Goal: Transaction & Acquisition: Purchase product/service

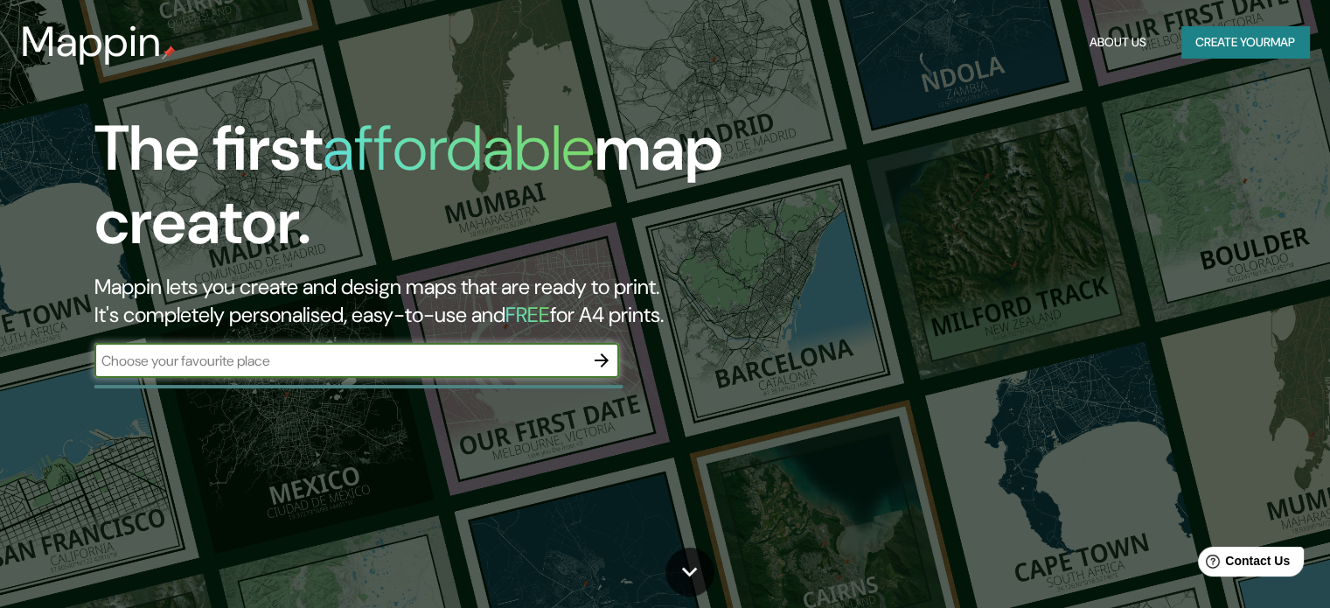
click at [521, 370] on input "text" at bounding box center [339, 361] width 490 height 20
type input "Bello"
click at [598, 359] on icon "button" at bounding box center [601, 360] width 21 height 21
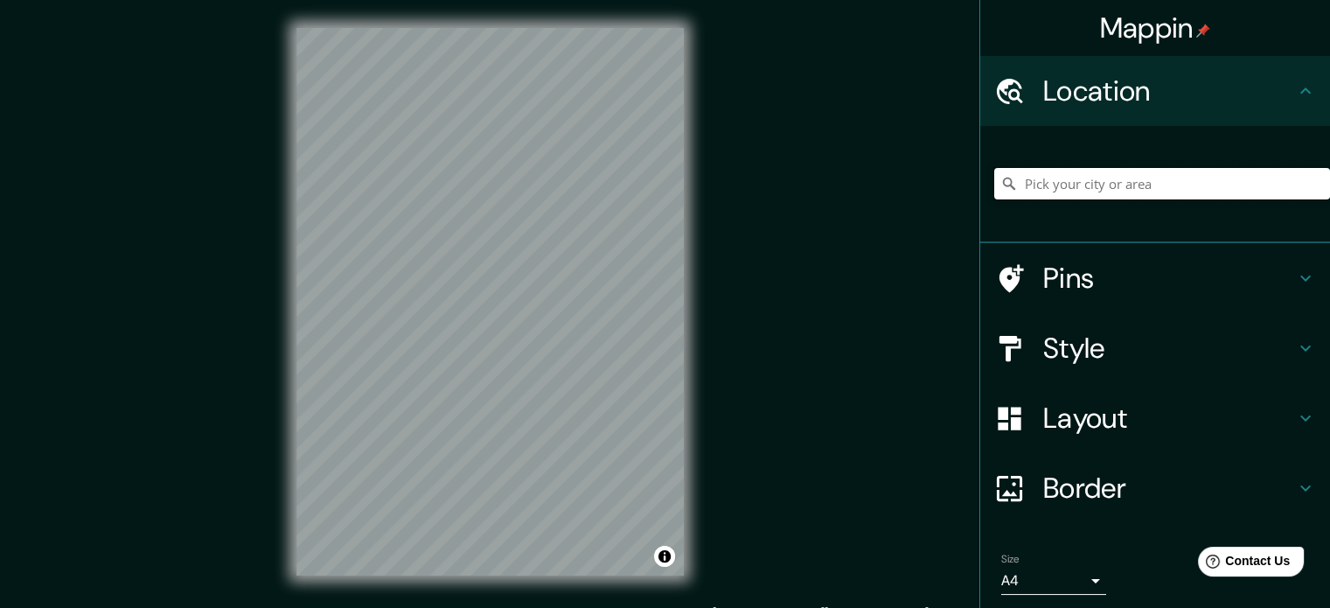
click at [1069, 174] on input "Pick your city or area" at bounding box center [1163, 183] width 336 height 31
click at [1134, 192] on input "Medellín, Antioquia, Colombia" at bounding box center [1163, 183] width 336 height 31
click at [1239, 171] on input "Bello, Antioquia, Colombia" at bounding box center [1163, 183] width 336 height 31
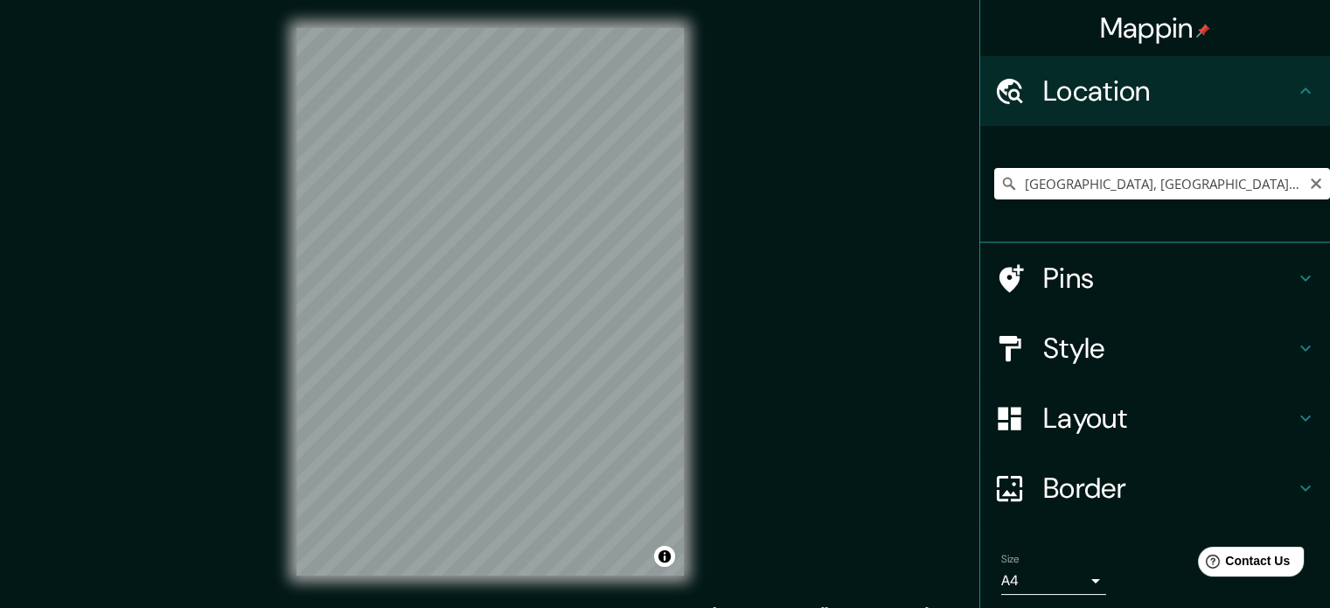
click at [696, 311] on div "© Mapbox © OpenStreetMap Improve this map" at bounding box center [490, 302] width 443 height 604
click at [1107, 178] on input "Bello, Antioquia, Colombia" at bounding box center [1163, 183] width 336 height 31
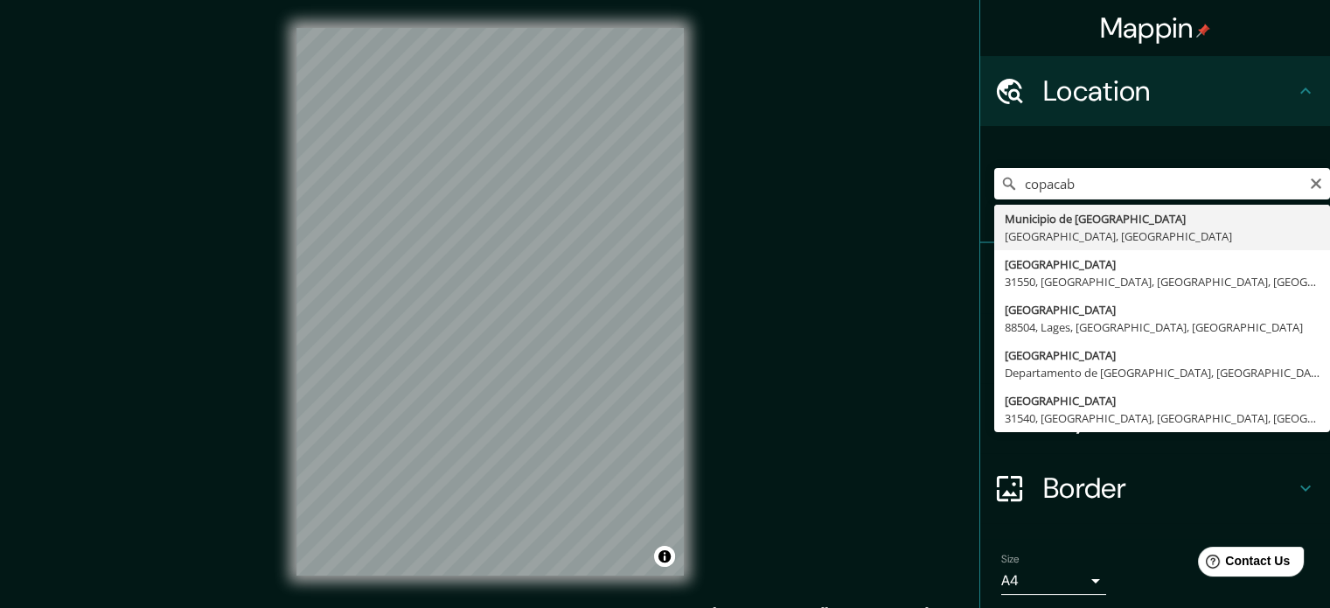
type input "Municipio de Copacabana, Antioquia, Colombia"
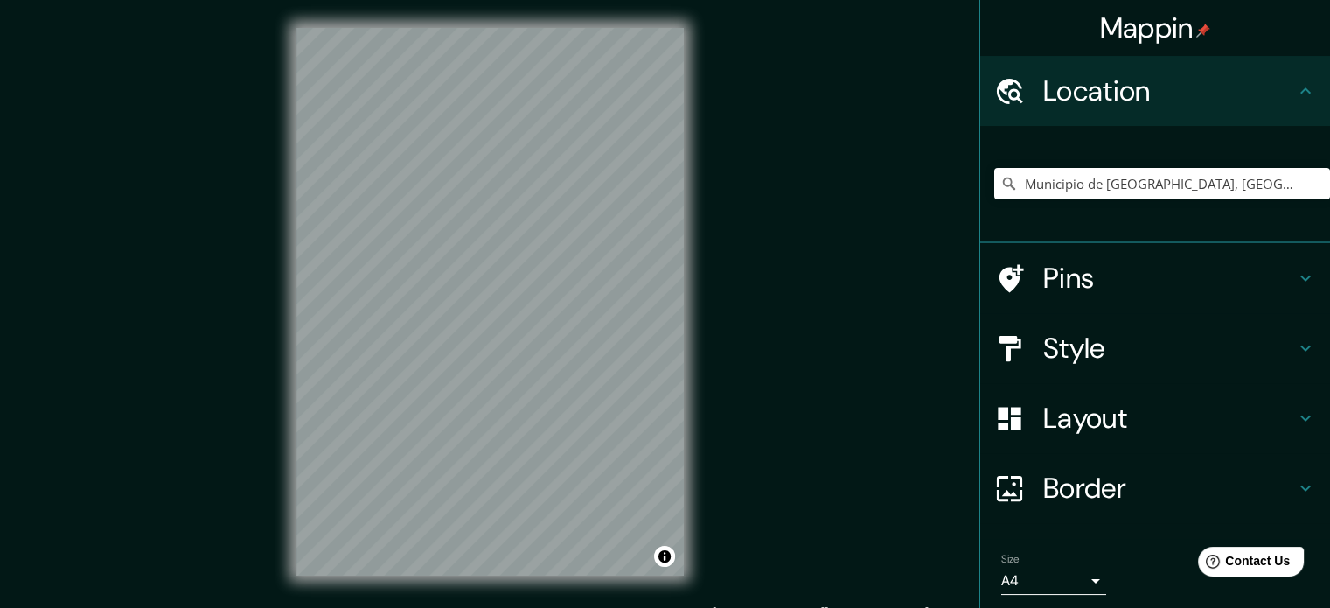
click at [702, 241] on div "© Mapbox © OpenStreetMap Improve this map" at bounding box center [490, 302] width 443 height 604
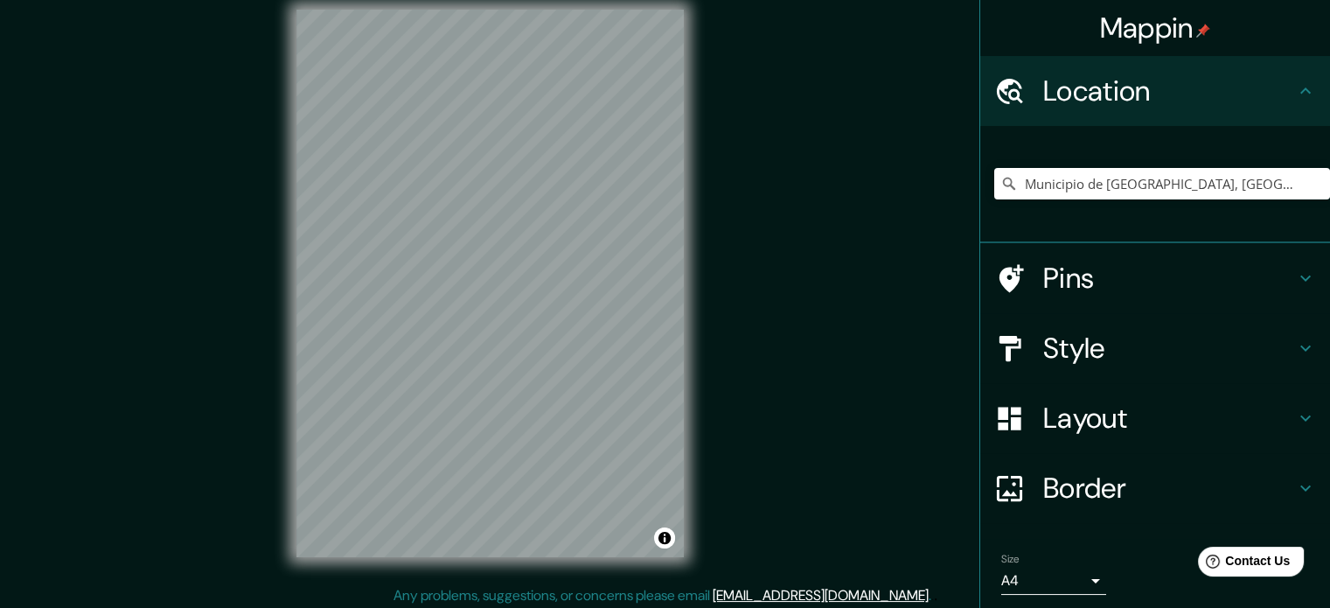
scroll to position [23, 0]
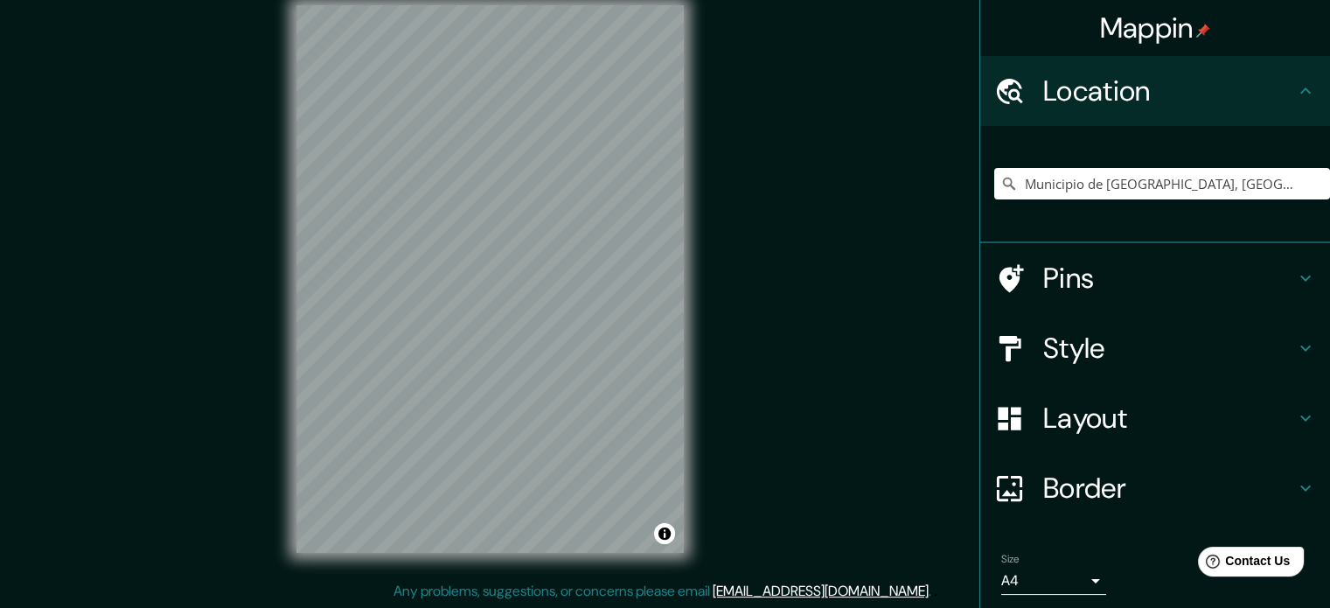
click at [1085, 358] on h4 "Style" at bounding box center [1170, 348] width 252 height 35
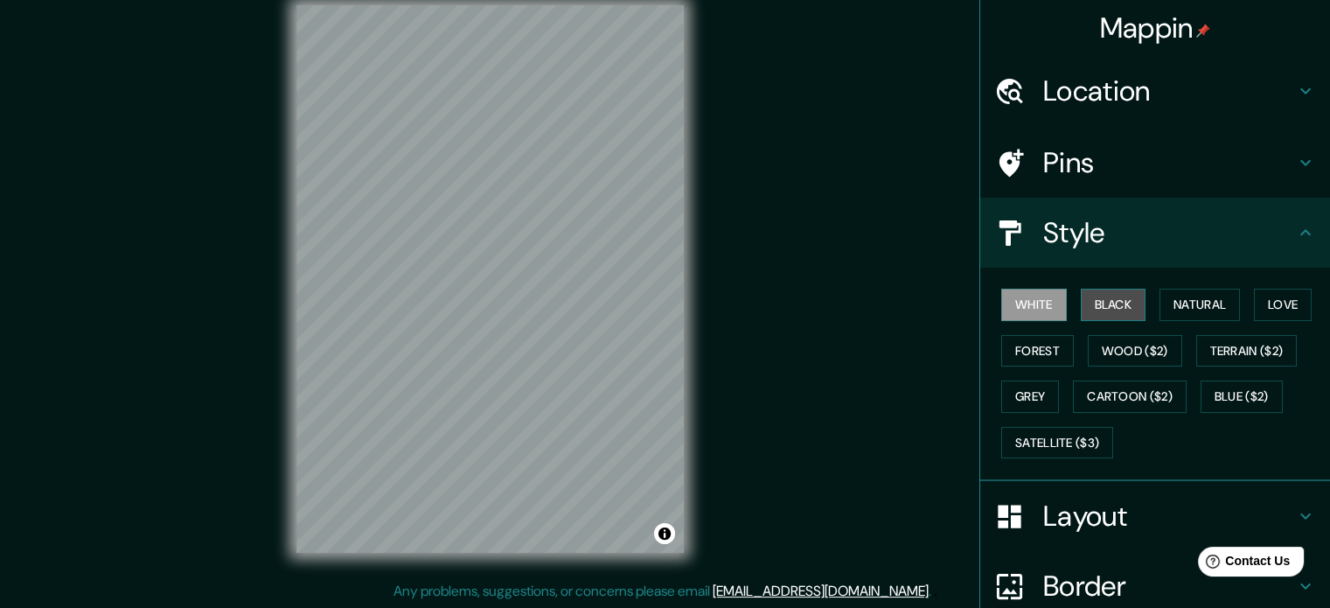
click at [1081, 304] on button "Black" at bounding box center [1114, 305] width 66 height 32
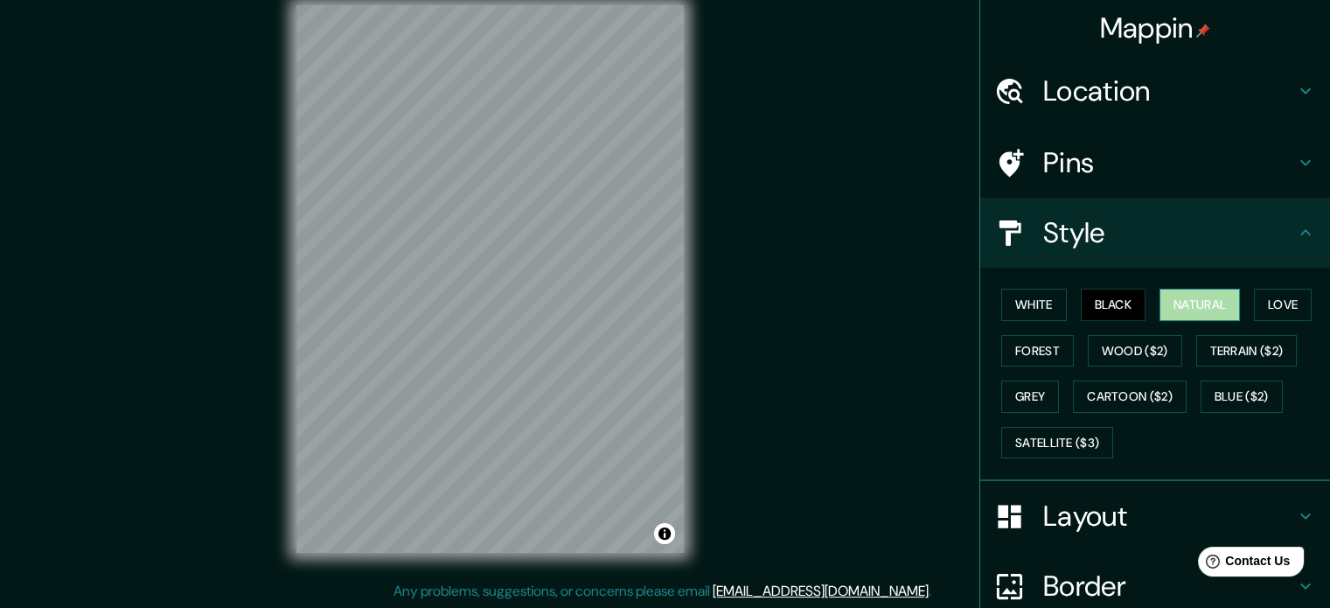
click at [1196, 300] on button "Natural" at bounding box center [1200, 305] width 80 height 32
click at [1274, 300] on button "Love" at bounding box center [1283, 305] width 58 height 32
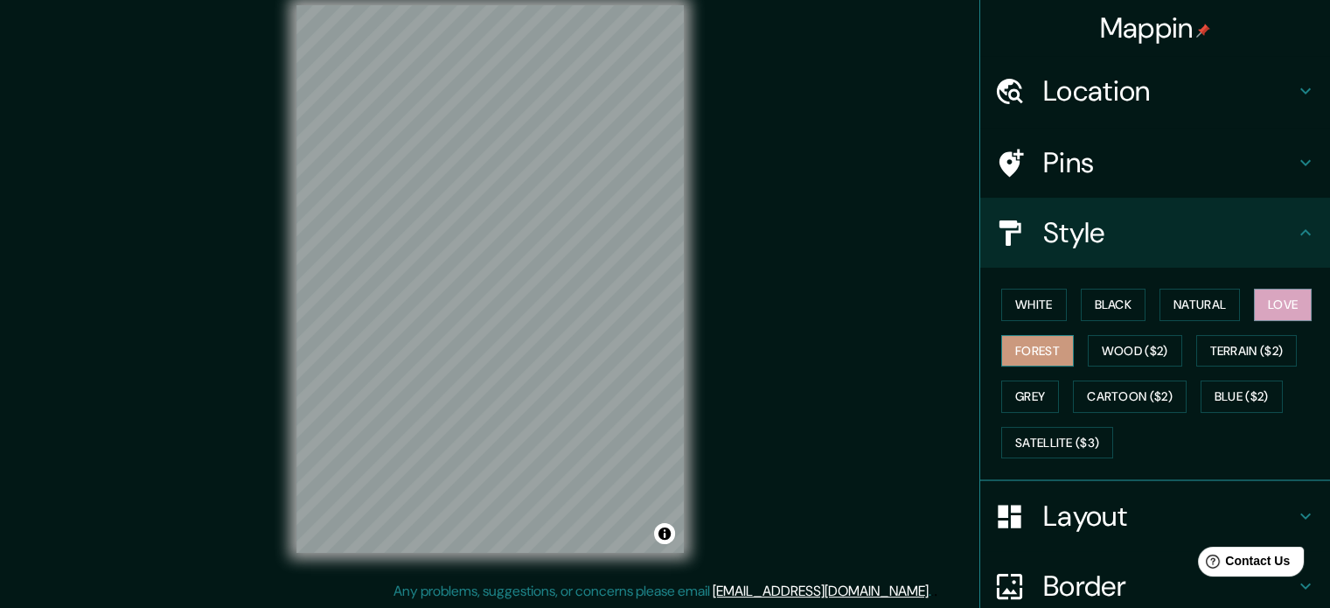
click at [1013, 343] on button "Forest" at bounding box center [1038, 351] width 73 height 32
click at [1023, 387] on button "Grey" at bounding box center [1031, 397] width 58 height 32
click at [1047, 355] on button "Forest" at bounding box center [1038, 351] width 73 height 32
click at [1169, 297] on button "Natural" at bounding box center [1200, 305] width 80 height 32
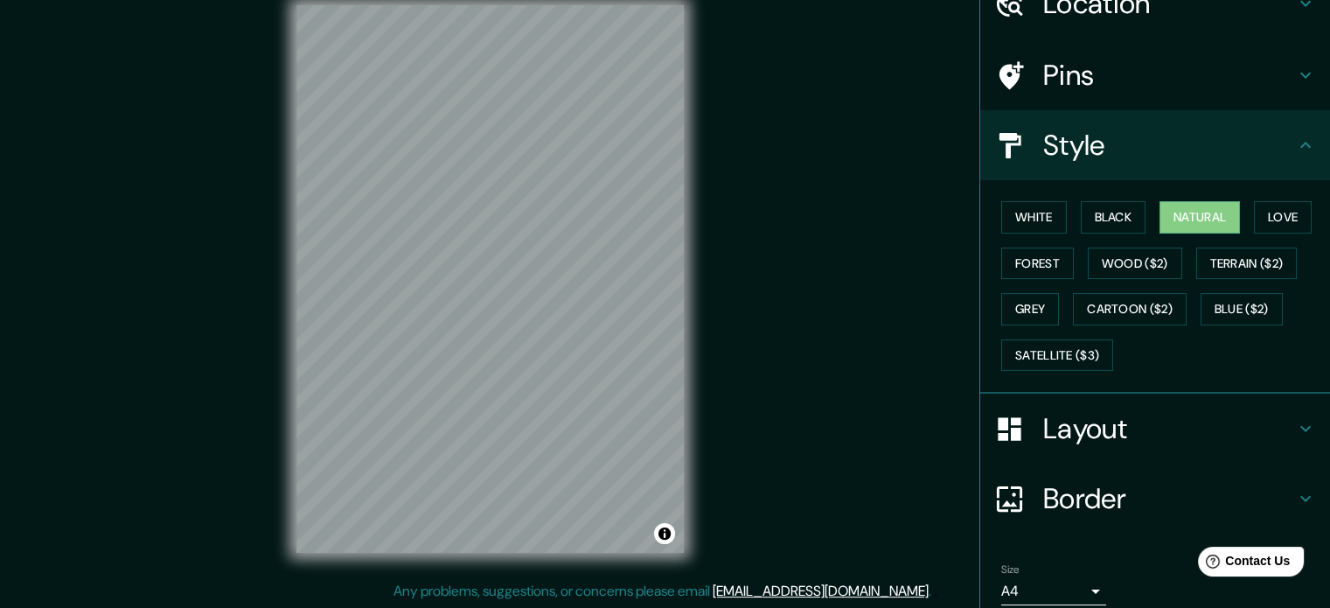
scroll to position [156, 0]
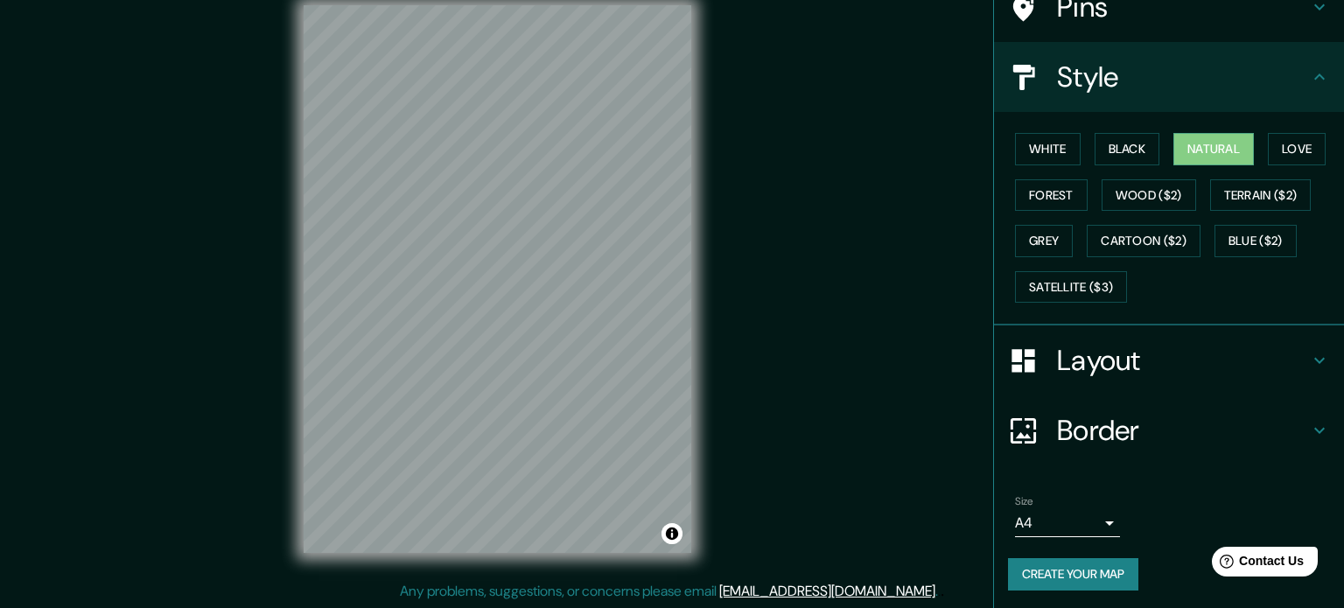
click at [1065, 526] on body "Mappin Location Municipio de Copacabana, Antioquia, Colombia Pins Style White B…" at bounding box center [672, 281] width 1344 height 608
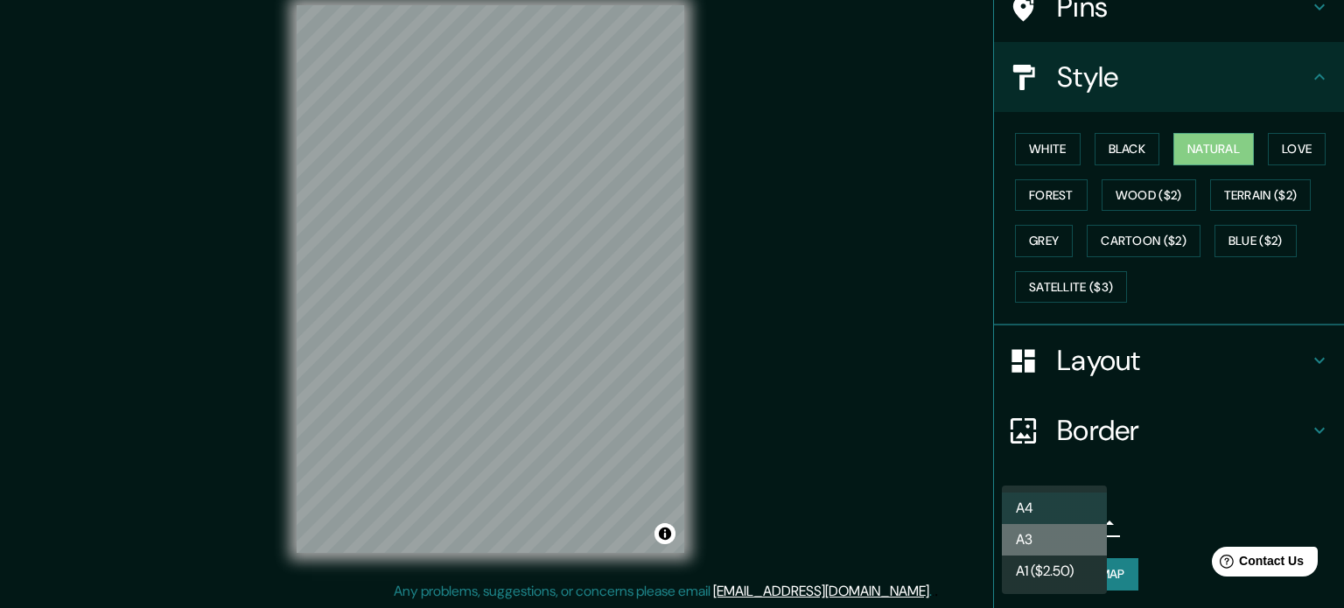
click at [1053, 548] on li "A3" at bounding box center [1054, 539] width 105 height 31
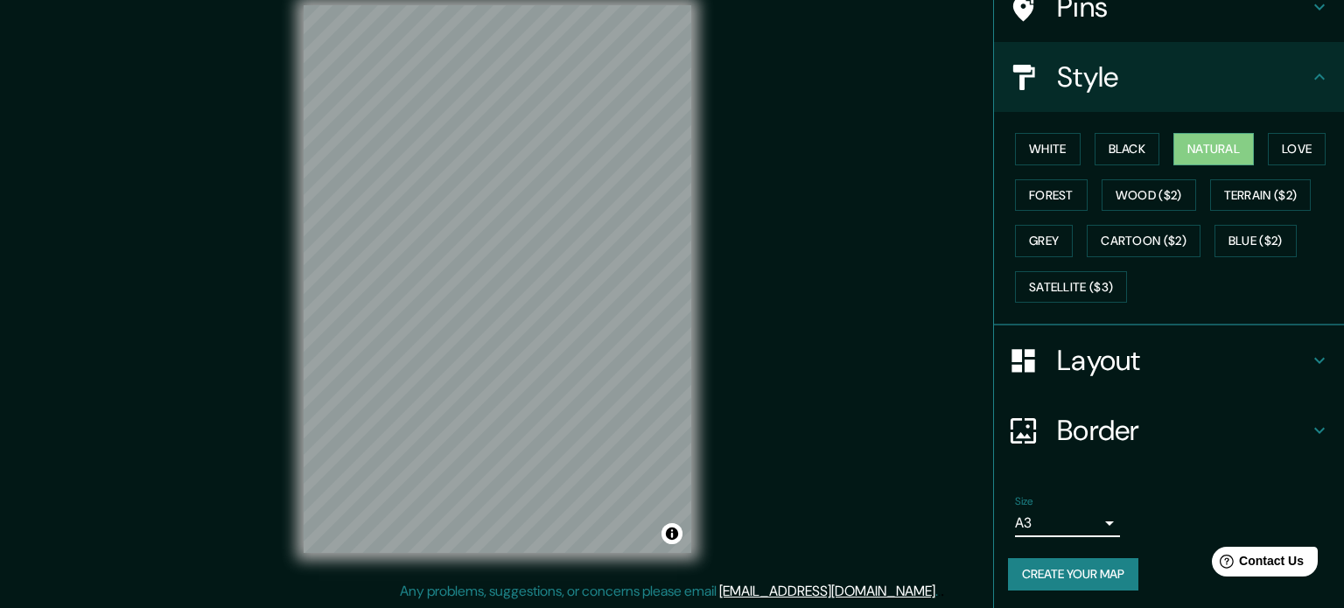
click at [1053, 517] on body "Mappin Location Municipio de Copacabana, Antioquia, Colombia Pins Style White B…" at bounding box center [672, 281] width 1344 height 608
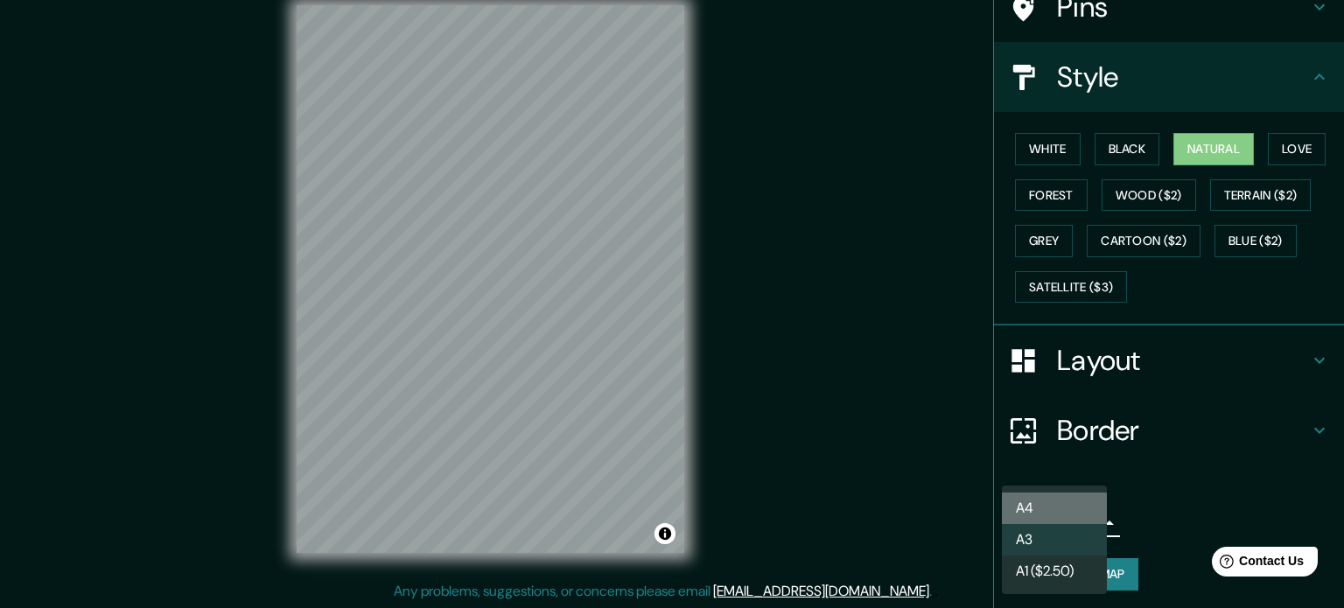
click at [1046, 510] on li "A4" at bounding box center [1054, 507] width 105 height 31
type input "single"
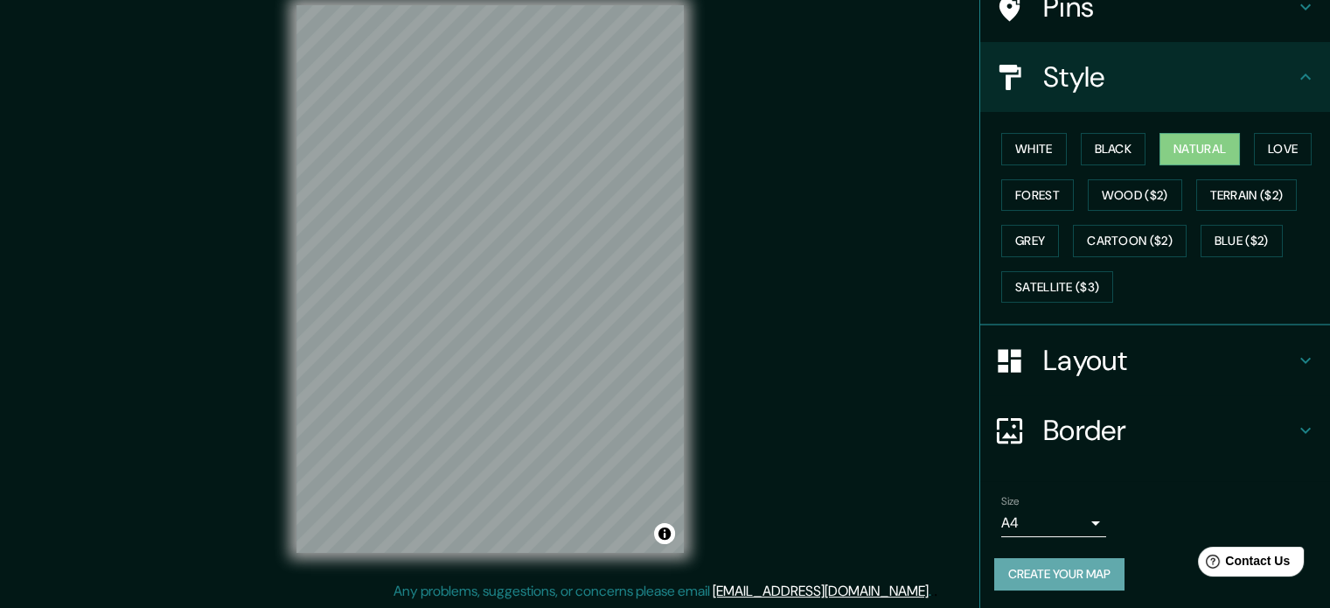
click at [1046, 569] on button "Create your map" at bounding box center [1060, 574] width 130 height 32
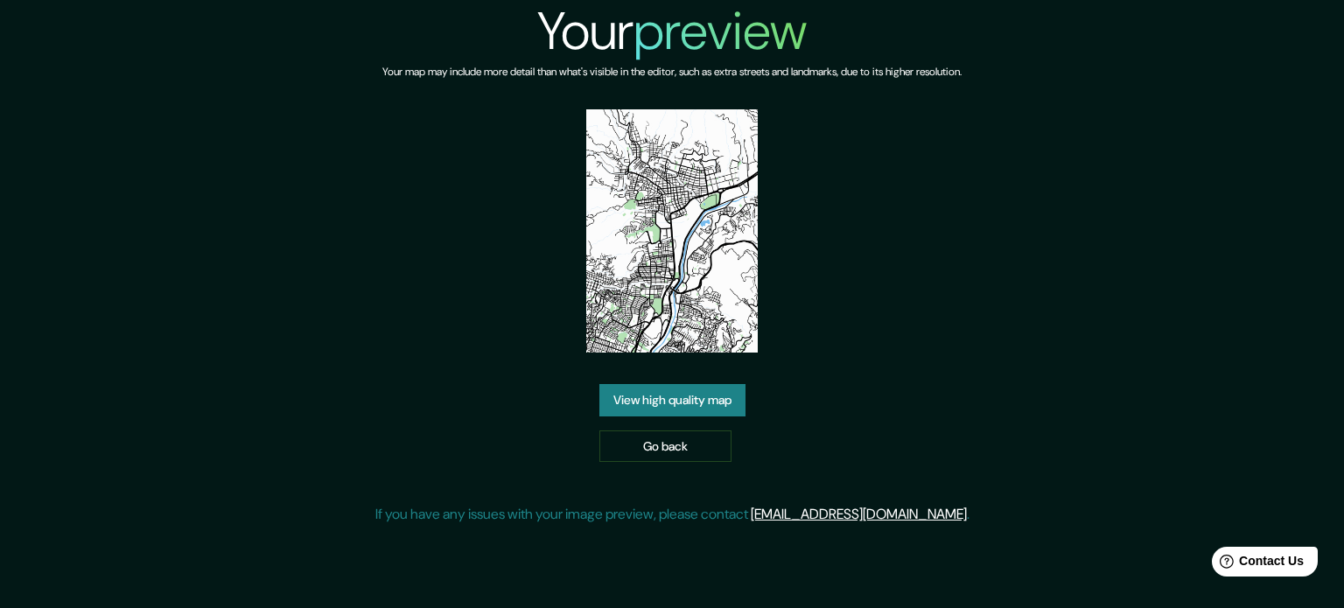
click at [683, 396] on link "View high quality map" at bounding box center [672, 400] width 146 height 32
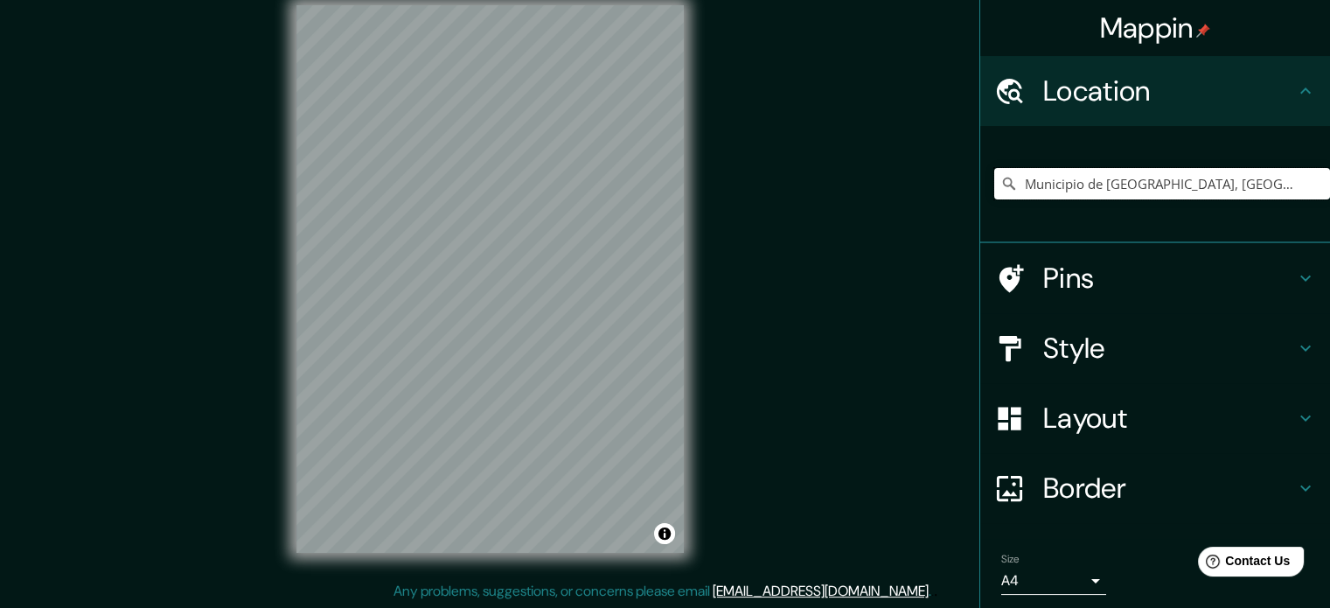
click at [1269, 178] on input "Municipio de [GEOGRAPHIC_DATA], [GEOGRAPHIC_DATA], [GEOGRAPHIC_DATA]" at bounding box center [1163, 183] width 336 height 31
click at [1001, 181] on icon at bounding box center [1009, 183] width 17 height 17
click at [1062, 176] on input "Municipio de [GEOGRAPHIC_DATA], [GEOGRAPHIC_DATA], [GEOGRAPHIC_DATA]" at bounding box center [1163, 183] width 336 height 31
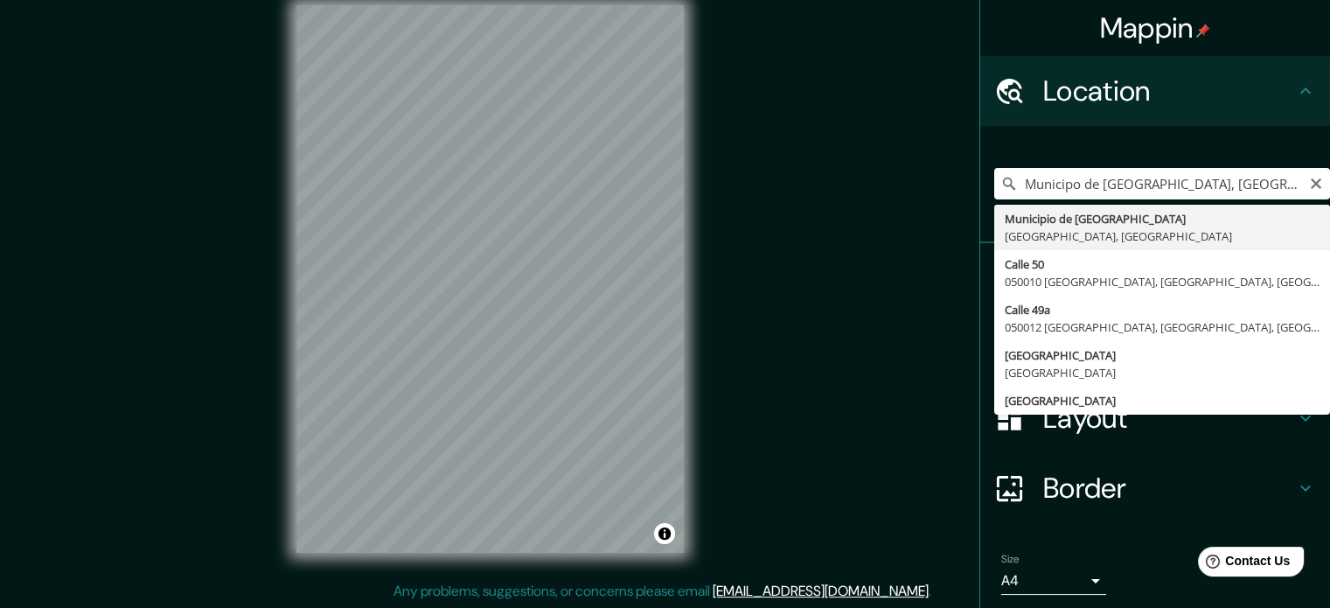
type input "Municipio de [GEOGRAPHIC_DATA], [GEOGRAPHIC_DATA], [GEOGRAPHIC_DATA]"
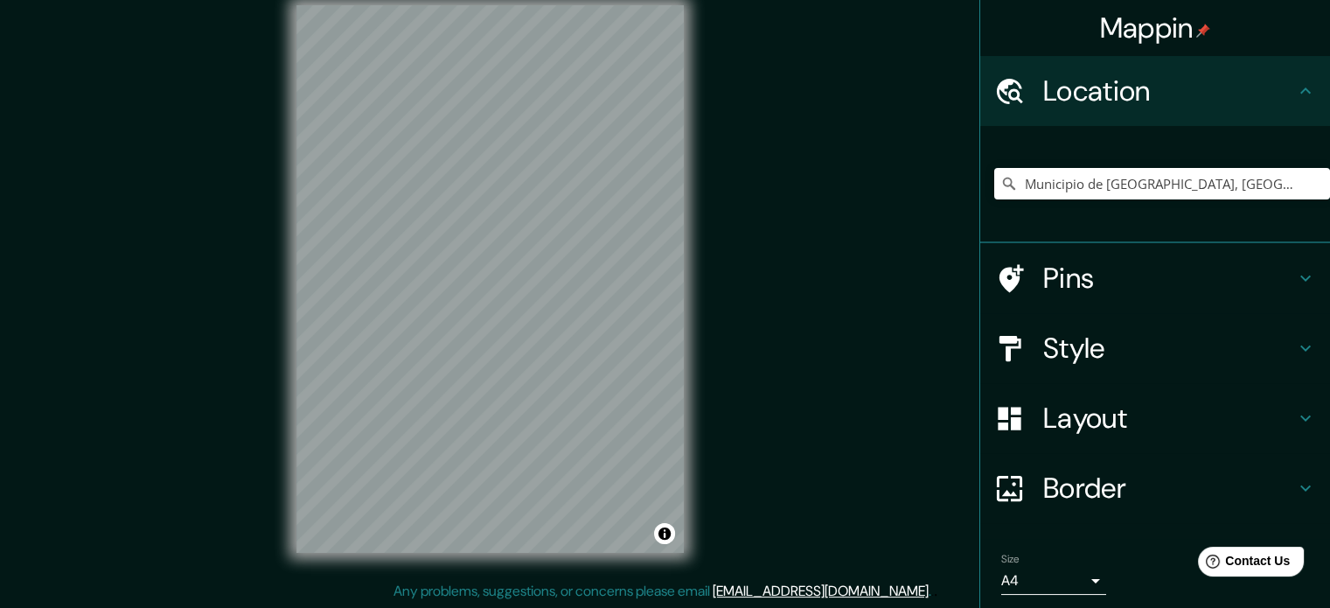
click at [1073, 353] on h4 "Style" at bounding box center [1170, 348] width 252 height 35
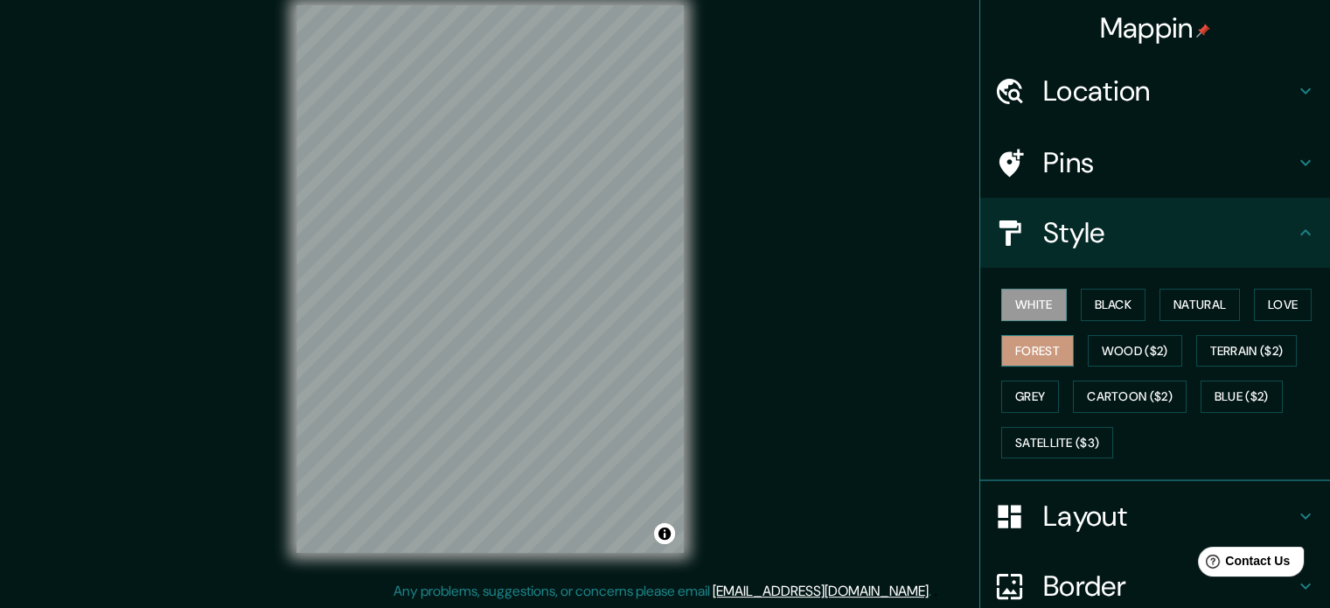
click at [1018, 336] on button "Forest" at bounding box center [1038, 351] width 73 height 32
click at [1091, 306] on button "Black" at bounding box center [1114, 305] width 66 height 32
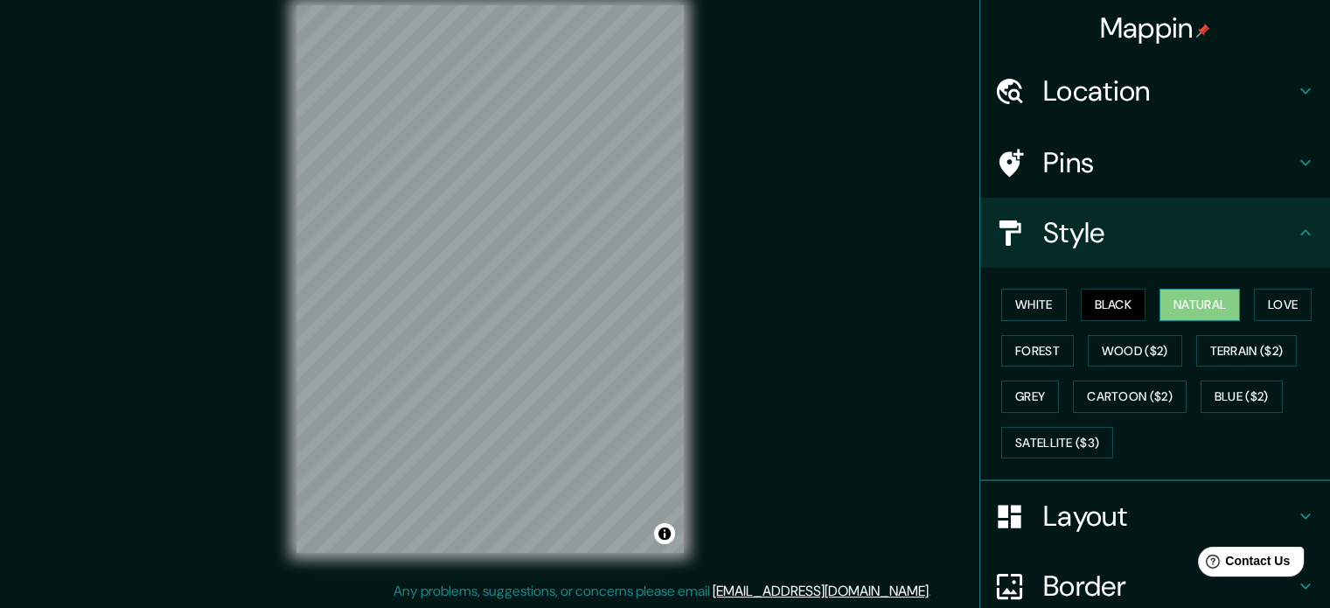
click at [1179, 297] on button "Natural" at bounding box center [1200, 305] width 80 height 32
click at [1276, 297] on button "Love" at bounding box center [1283, 305] width 58 height 32
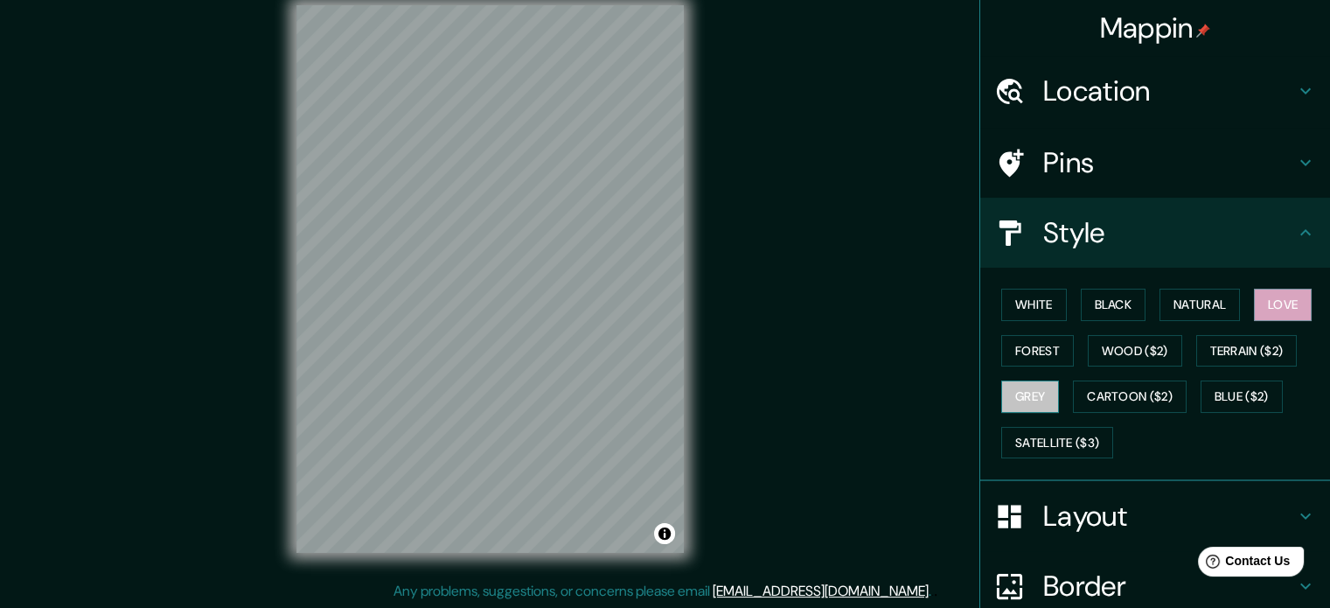
click at [1028, 403] on button "Grey" at bounding box center [1031, 397] width 58 height 32
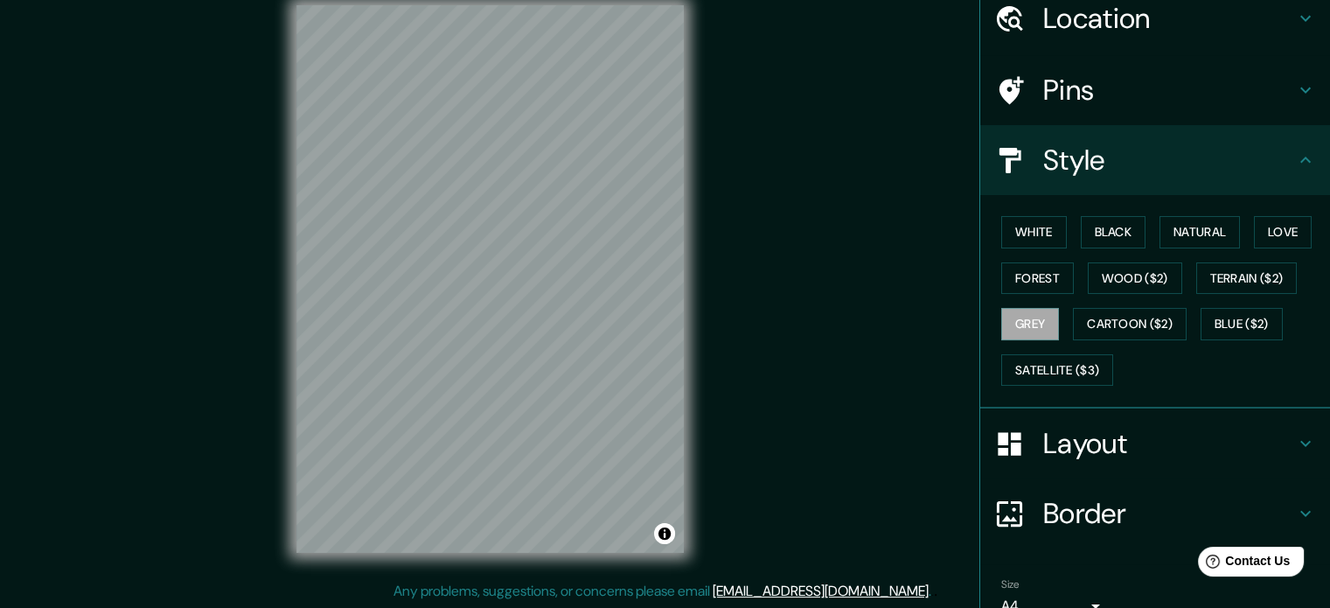
scroll to position [156, 0]
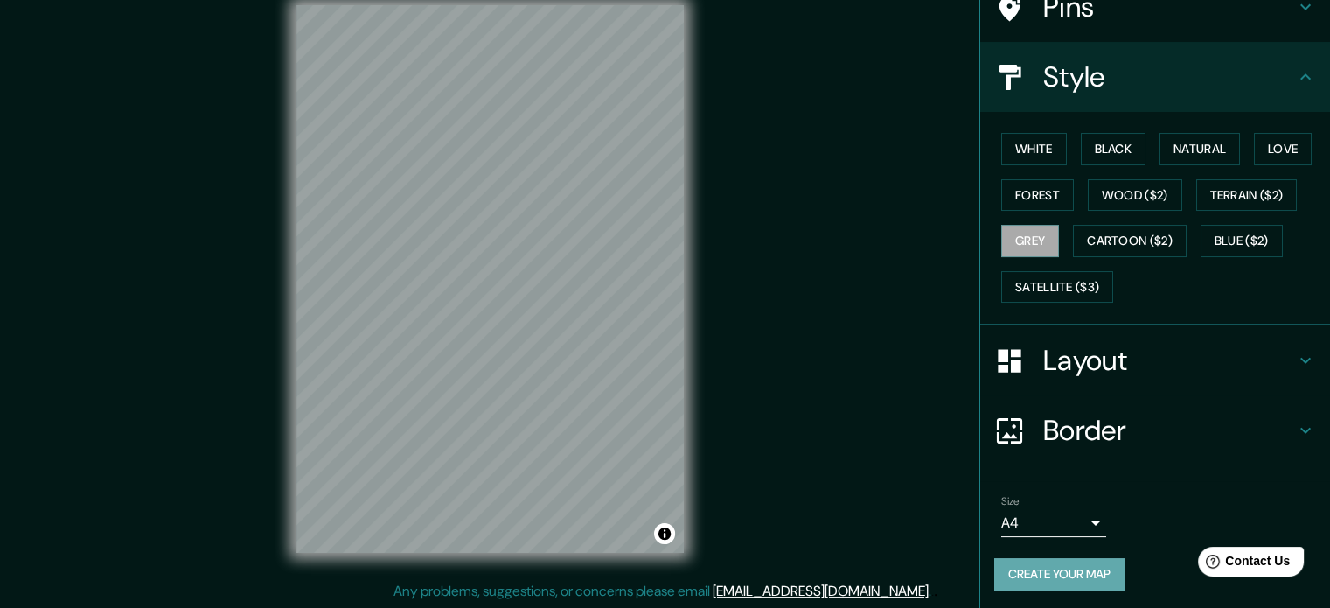
click at [1062, 569] on button "Create your map" at bounding box center [1060, 574] width 130 height 32
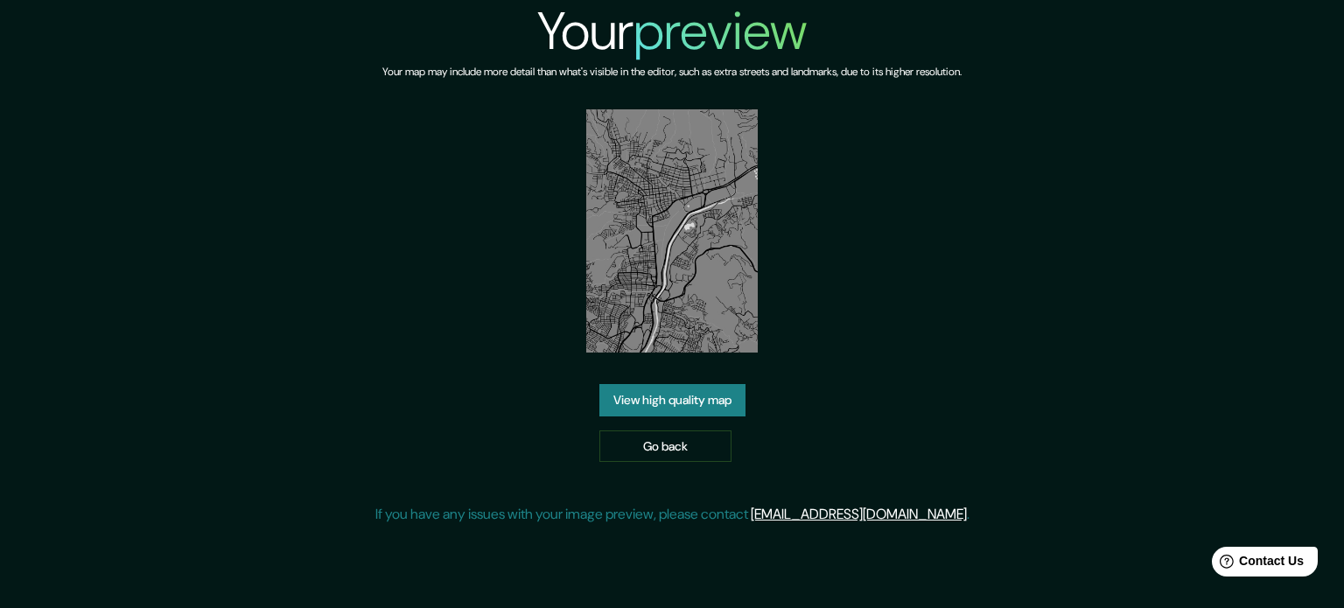
click at [705, 405] on link "View high quality map" at bounding box center [672, 400] width 146 height 32
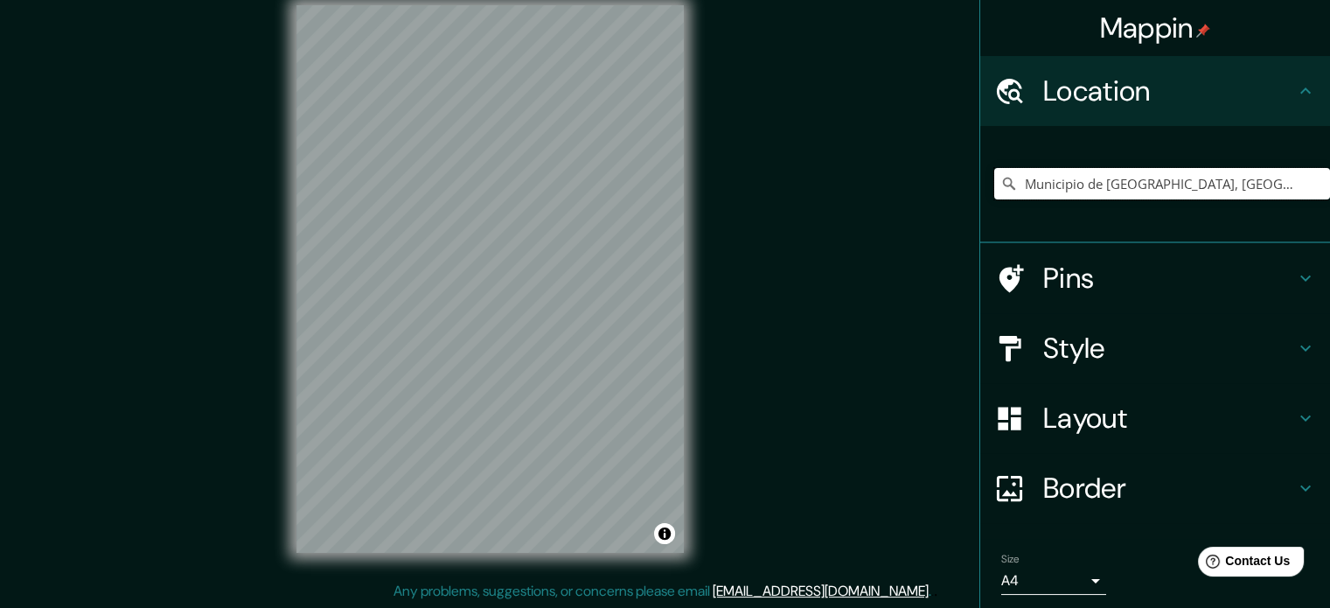
click at [1158, 189] on input "Municipio de Copacabana, Antioquia, Colombia" at bounding box center [1163, 183] width 336 height 31
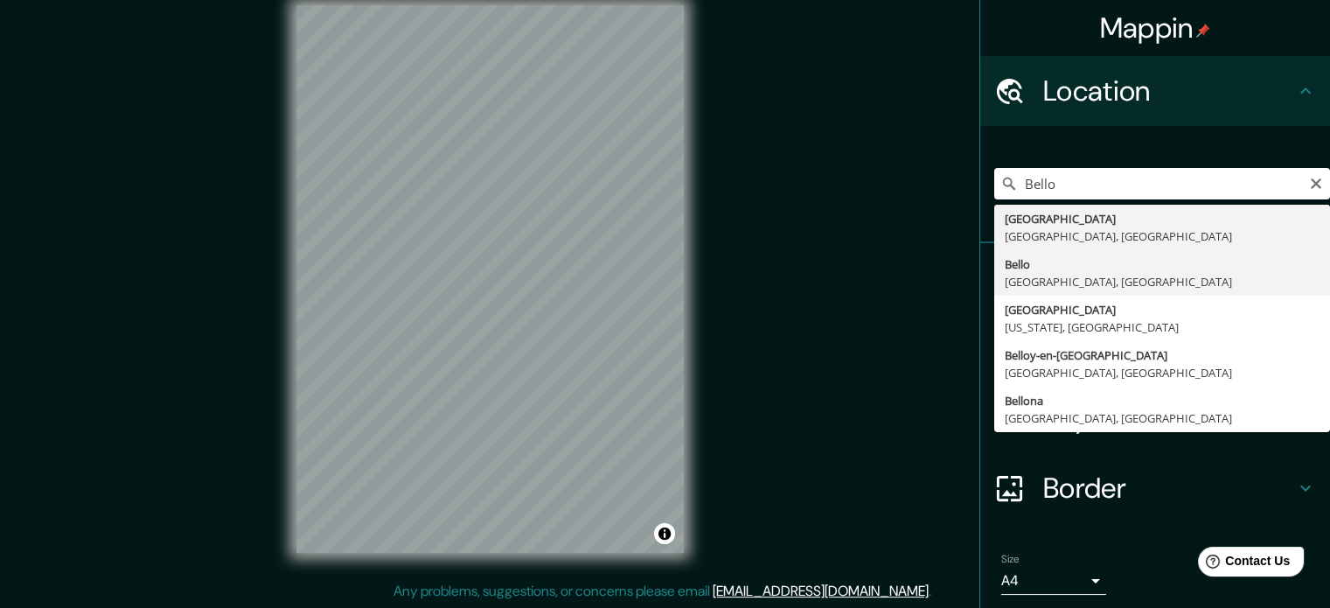
type input "Bello, Antioquia, Colombia"
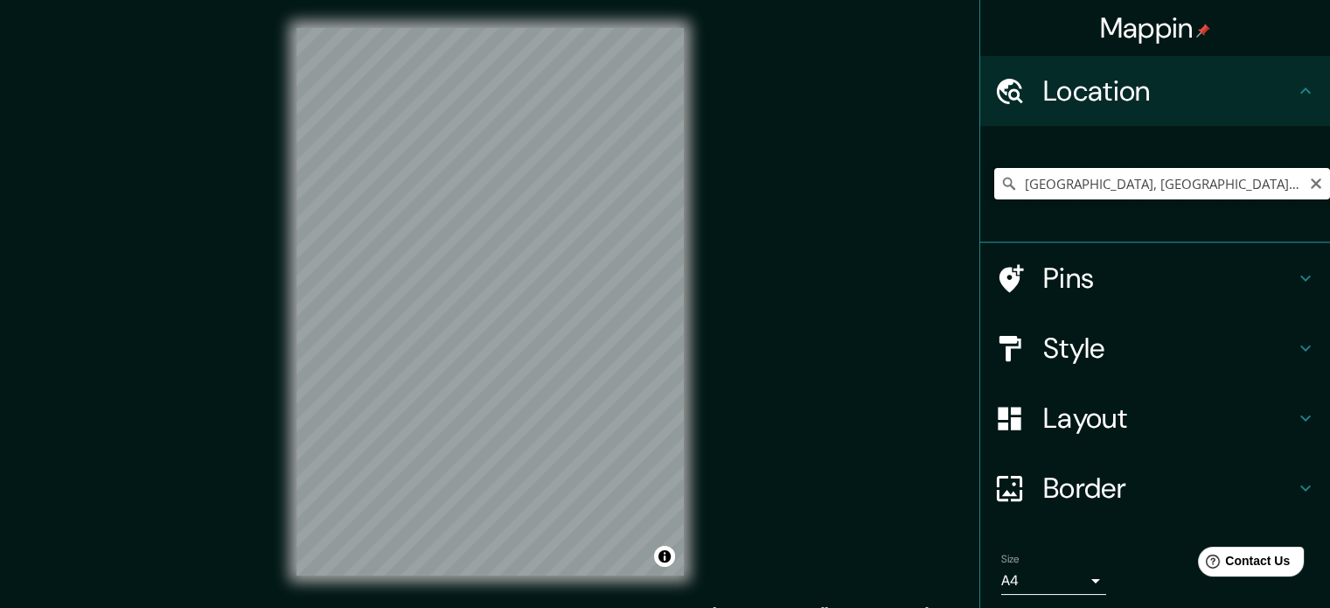
click at [1246, 189] on input "Bello, Antioquia, Colombia" at bounding box center [1163, 183] width 336 height 31
click at [1064, 360] on h4 "Style" at bounding box center [1170, 348] width 252 height 35
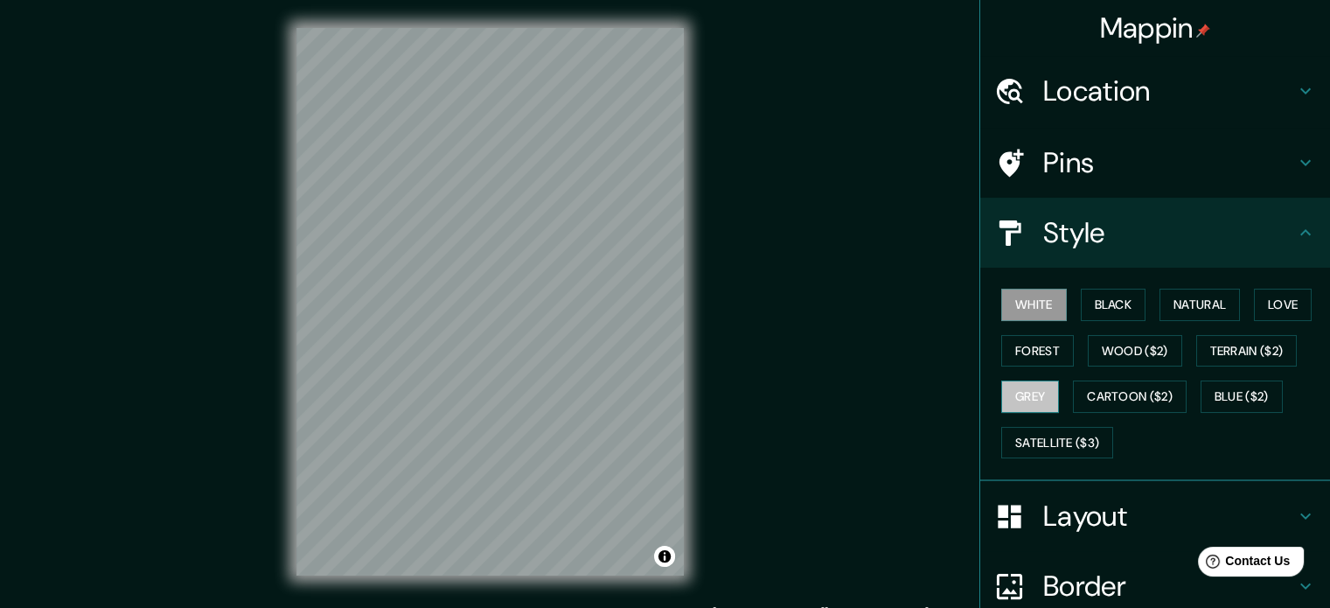
click at [1026, 392] on button "Grey" at bounding box center [1031, 397] width 58 height 32
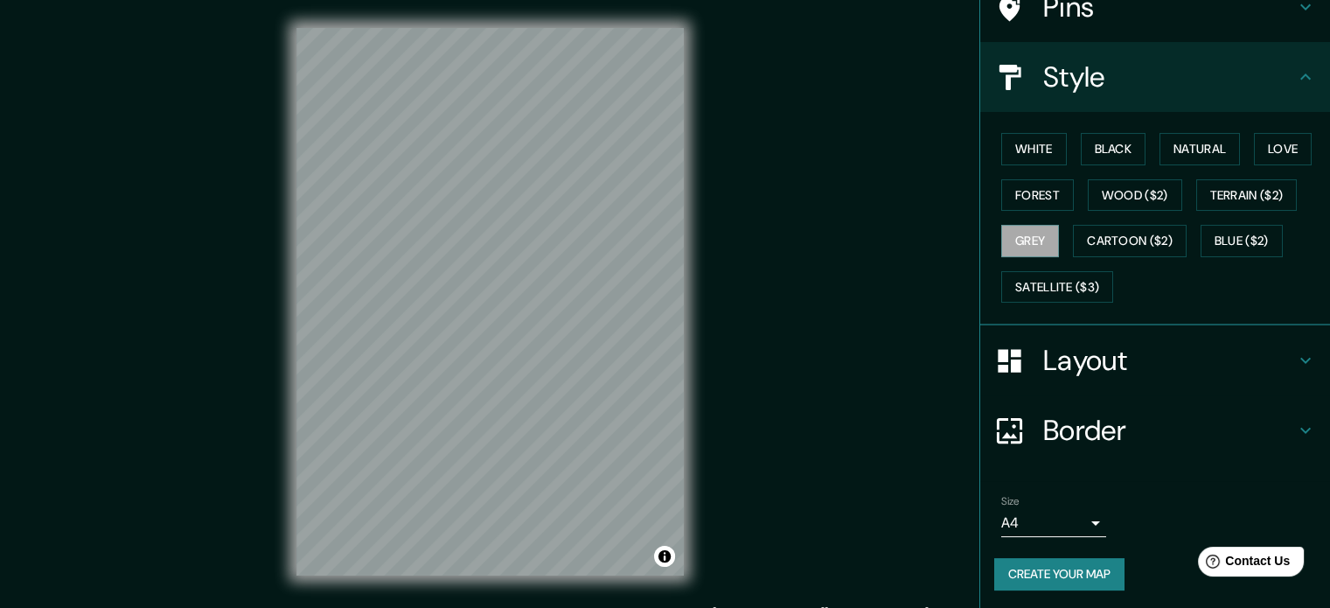
scroll to position [23, 0]
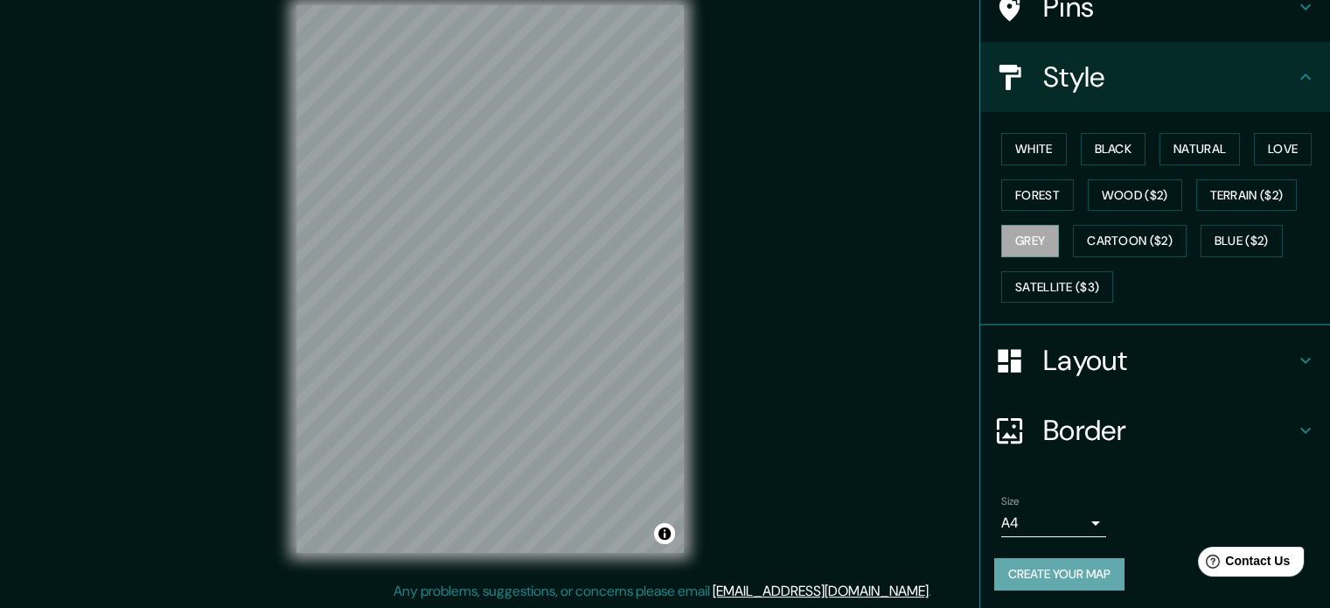
click at [1022, 576] on button "Create your map" at bounding box center [1060, 574] width 130 height 32
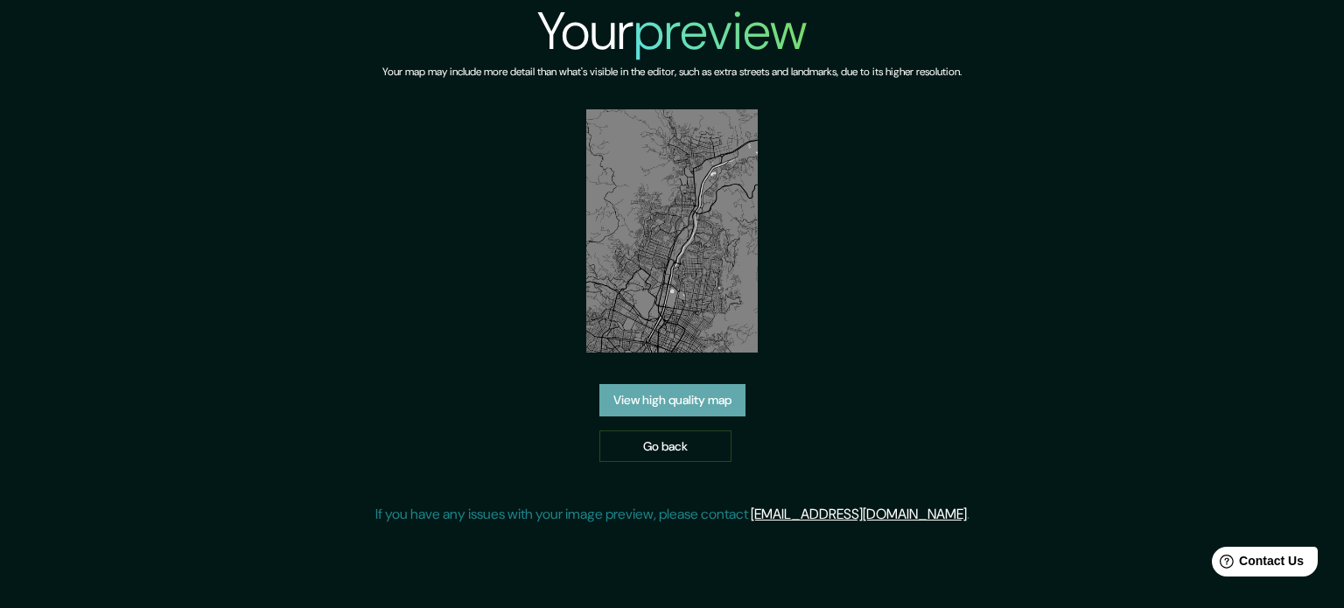
click at [703, 394] on link "View high quality map" at bounding box center [672, 400] width 146 height 32
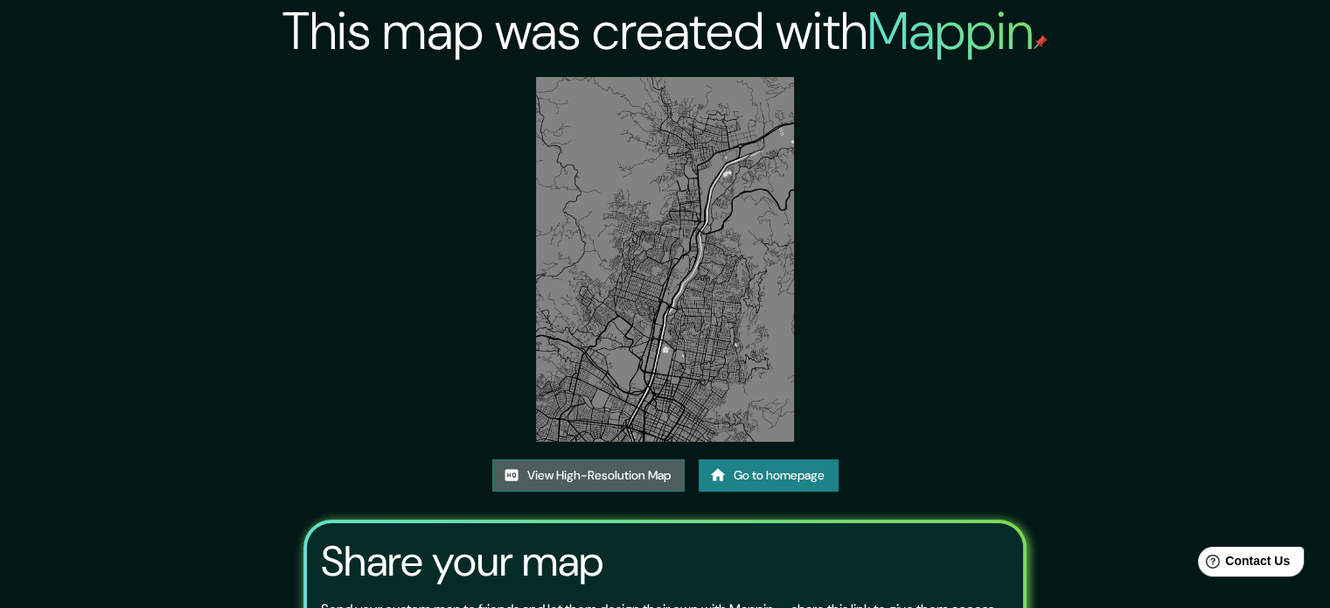
click at [646, 475] on link "View High-Resolution Map" at bounding box center [588, 475] width 192 height 32
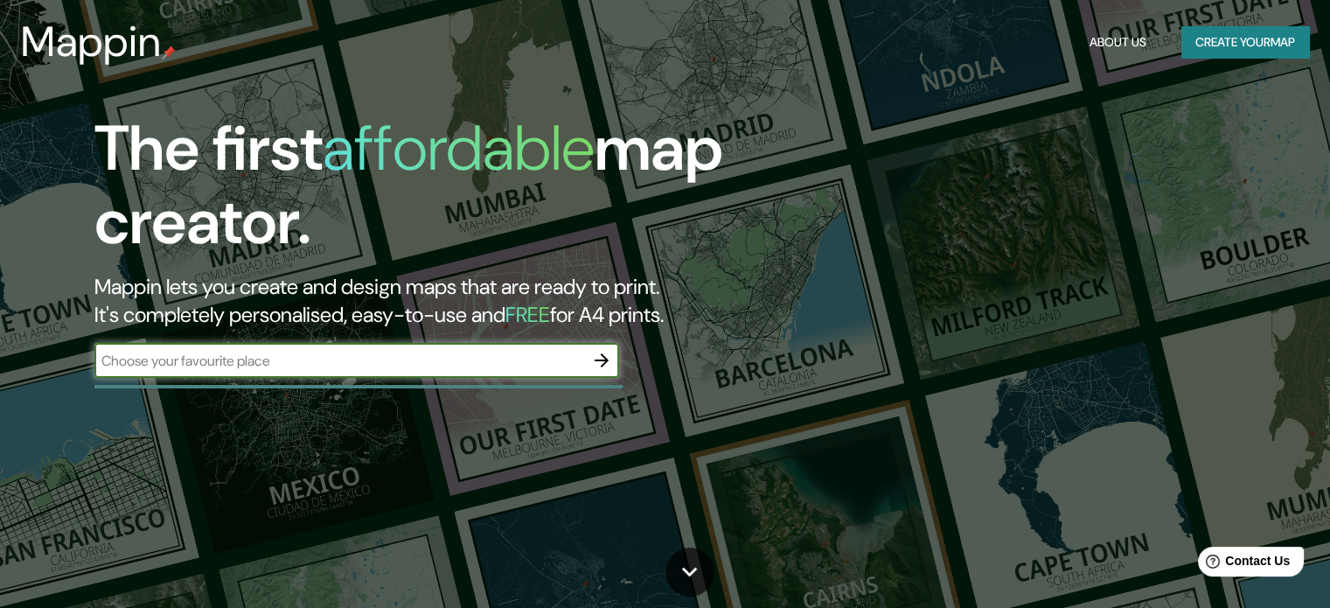
click at [350, 366] on input "text" at bounding box center [339, 361] width 490 height 20
type input "Bello"
click at [605, 360] on icon "button" at bounding box center [602, 360] width 14 height 14
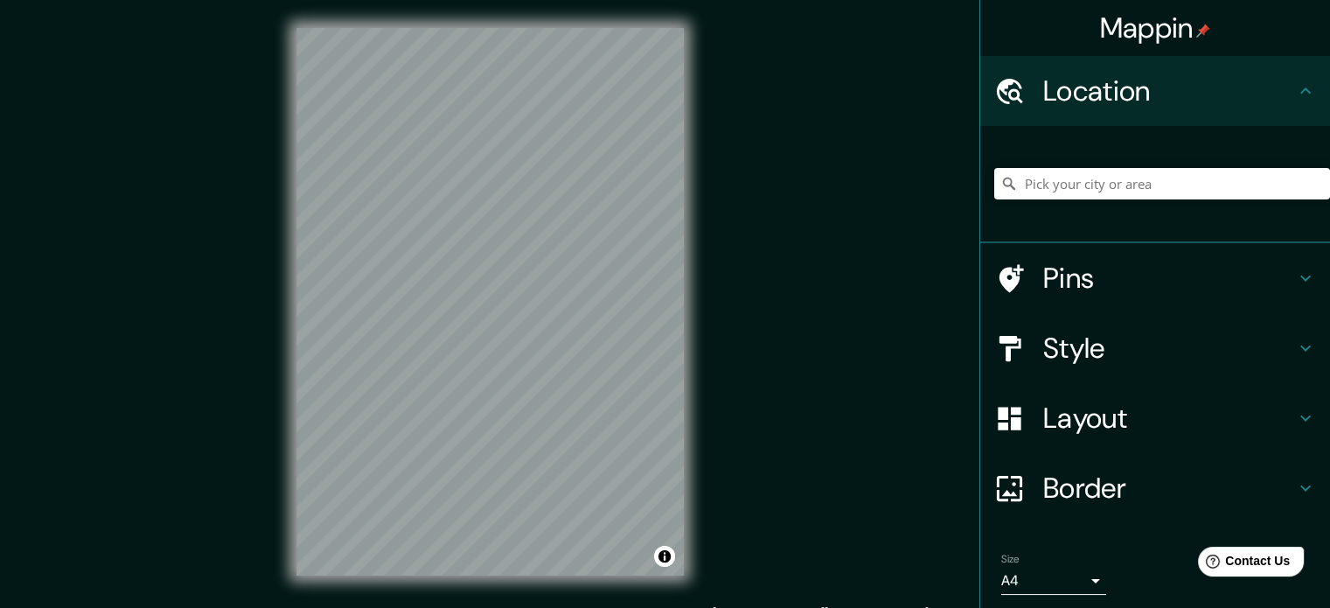
click at [1001, 177] on icon at bounding box center [1009, 183] width 17 height 17
click at [1033, 180] on input "Pick your city or area" at bounding box center [1163, 183] width 336 height 31
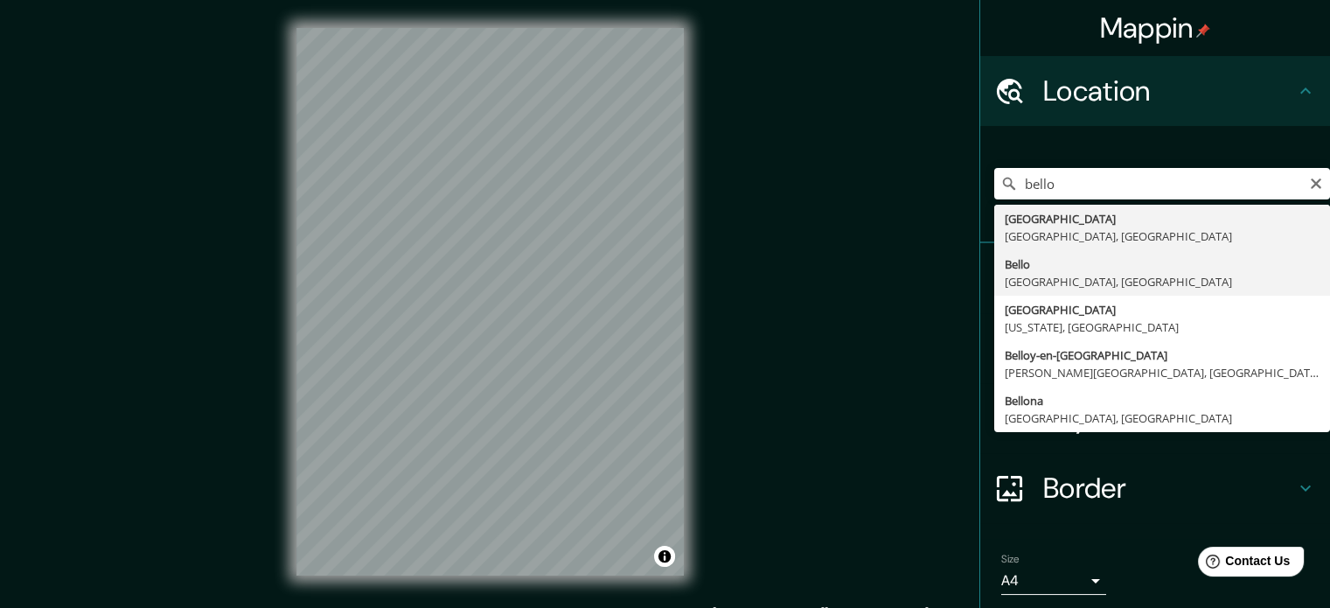
type input "[GEOGRAPHIC_DATA], [GEOGRAPHIC_DATA], [GEOGRAPHIC_DATA]"
